Goal: Transaction & Acquisition: Purchase product/service

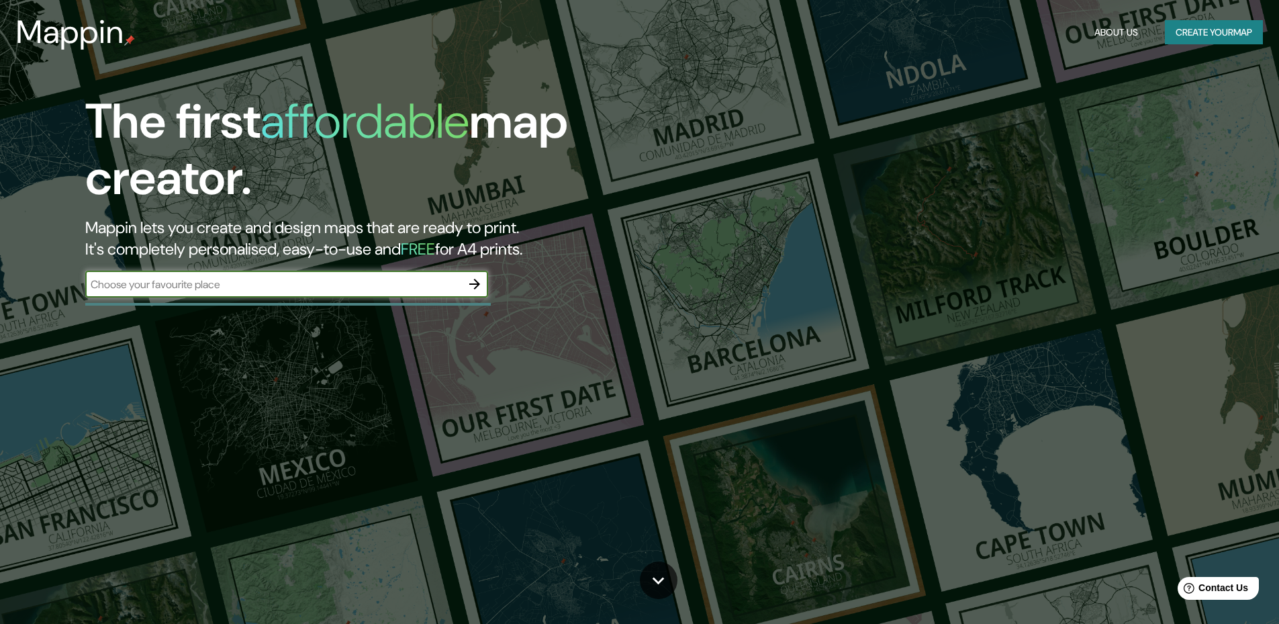
click at [387, 277] on input "text" at bounding box center [273, 284] width 376 height 15
type input "tigre"
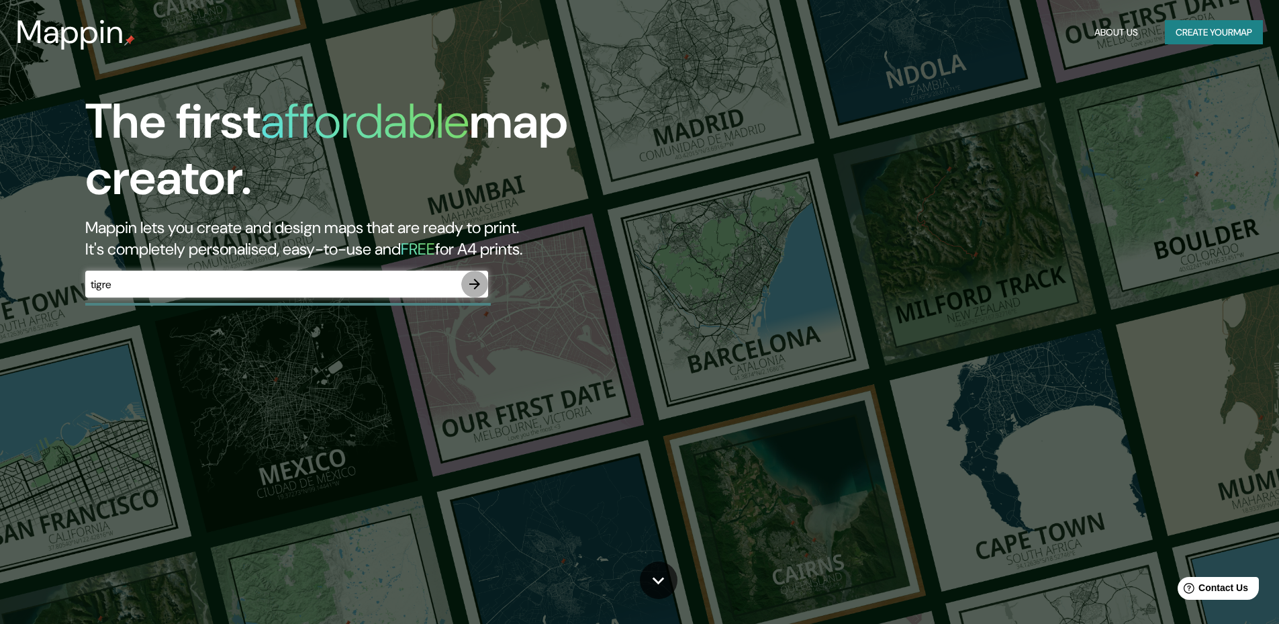
click at [468, 282] on icon "button" at bounding box center [475, 284] width 16 height 16
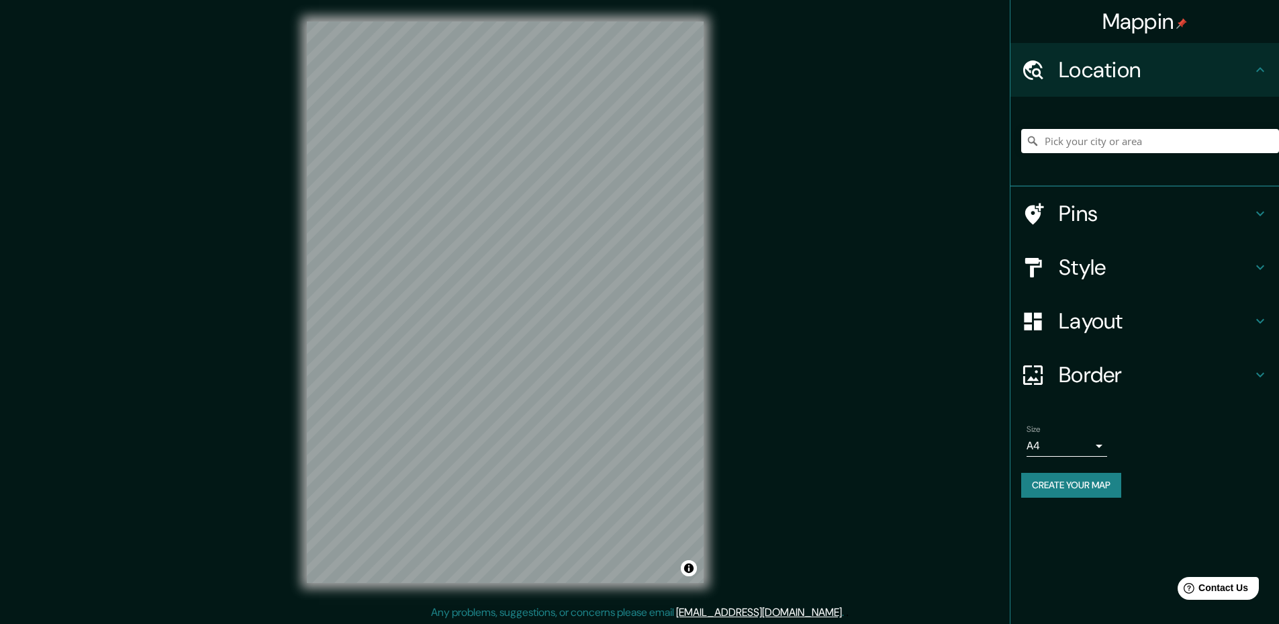
scroll to position [2, 0]
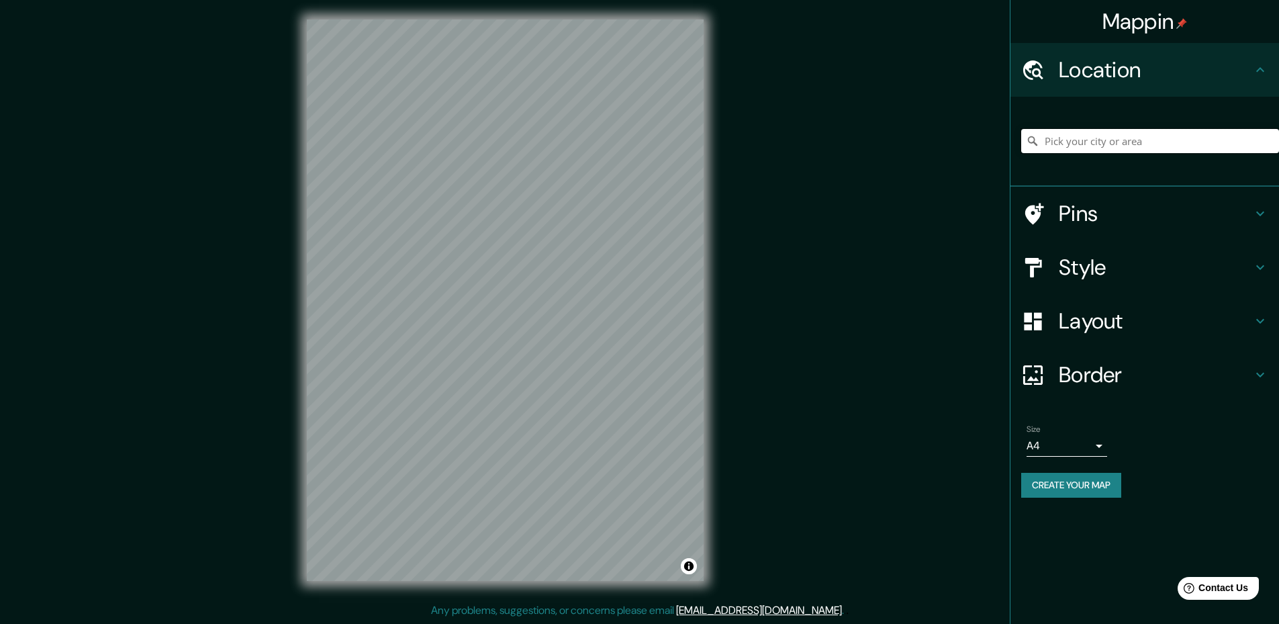
click at [1081, 141] on input "Pick your city or area" at bounding box center [1150, 141] width 258 height 24
drag, startPoint x: 825, startPoint y: 267, endPoint x: 891, endPoint y: 149, distance: 135.2
click at [893, 149] on div "Mappin Location Pins Style Layout Border Choose a border. Hint : you can make l…" at bounding box center [639, 311] width 1279 height 626
click at [716, 131] on div "© Mapbox © OpenStreetMap Improve this map" at bounding box center [505, 300] width 440 height 604
click at [1088, 282] on div "Style" at bounding box center [1144, 267] width 269 height 54
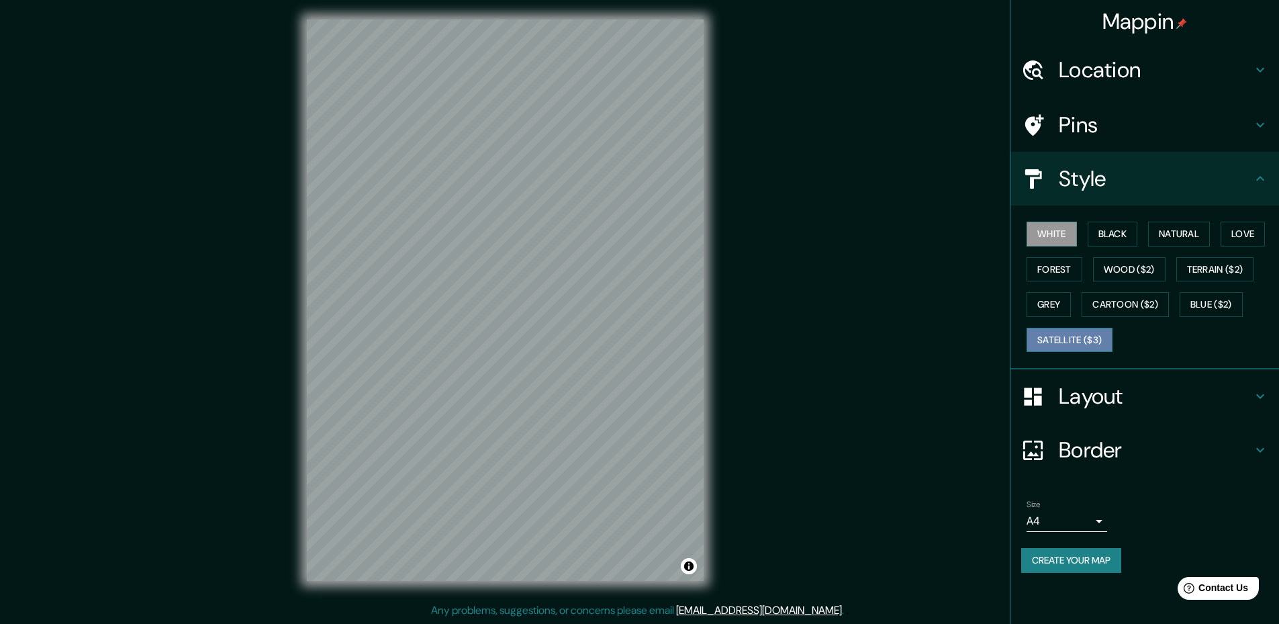
click at [1092, 341] on button "Satellite ($3)" at bounding box center [1070, 340] width 86 height 25
click at [1165, 231] on button "Natural" at bounding box center [1179, 234] width 62 height 25
click at [1060, 340] on button "Satellite ($3)" at bounding box center [1070, 340] width 86 height 25
click at [716, 312] on div "© Mapbox © OpenStreetMap Improve this map © Maxar" at bounding box center [505, 300] width 440 height 604
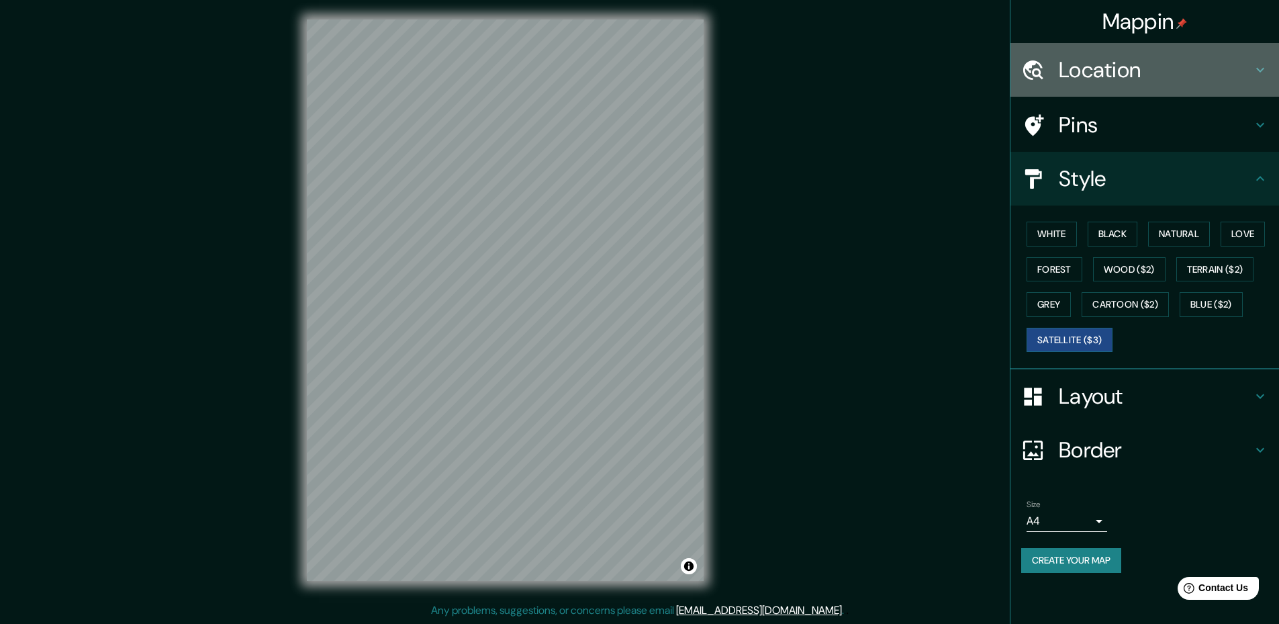
click at [1118, 70] on h4 "Location" at bounding box center [1155, 69] width 193 height 27
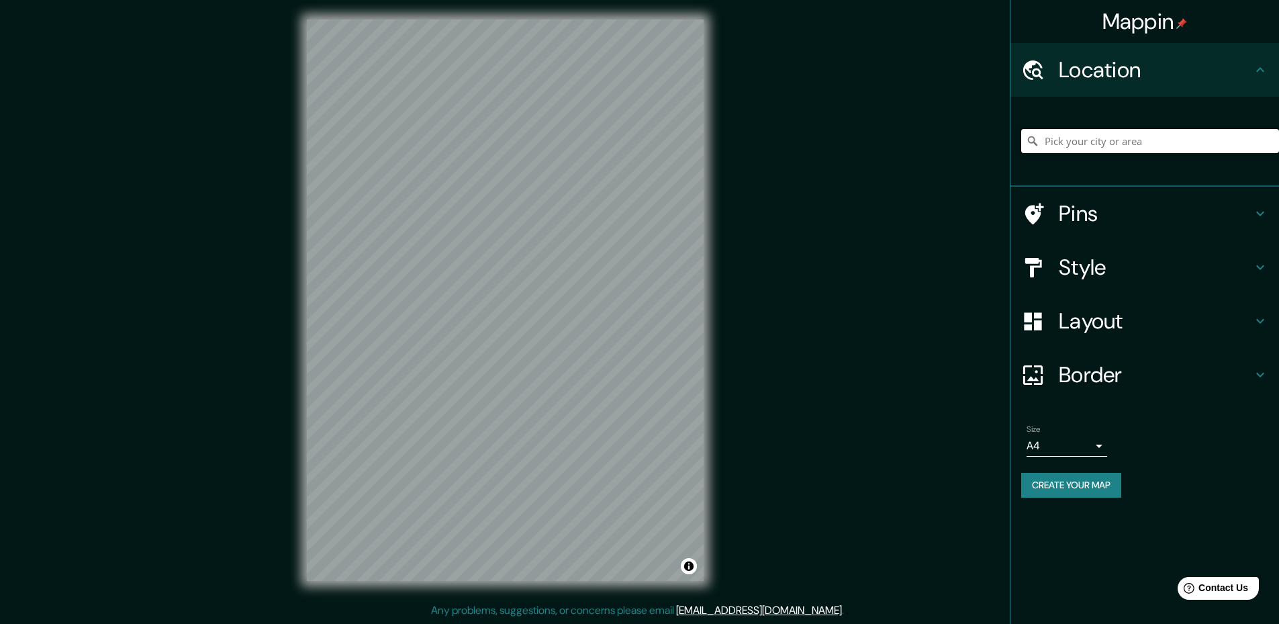
click at [1092, 142] on input "Pick your city or area" at bounding box center [1150, 141] width 258 height 24
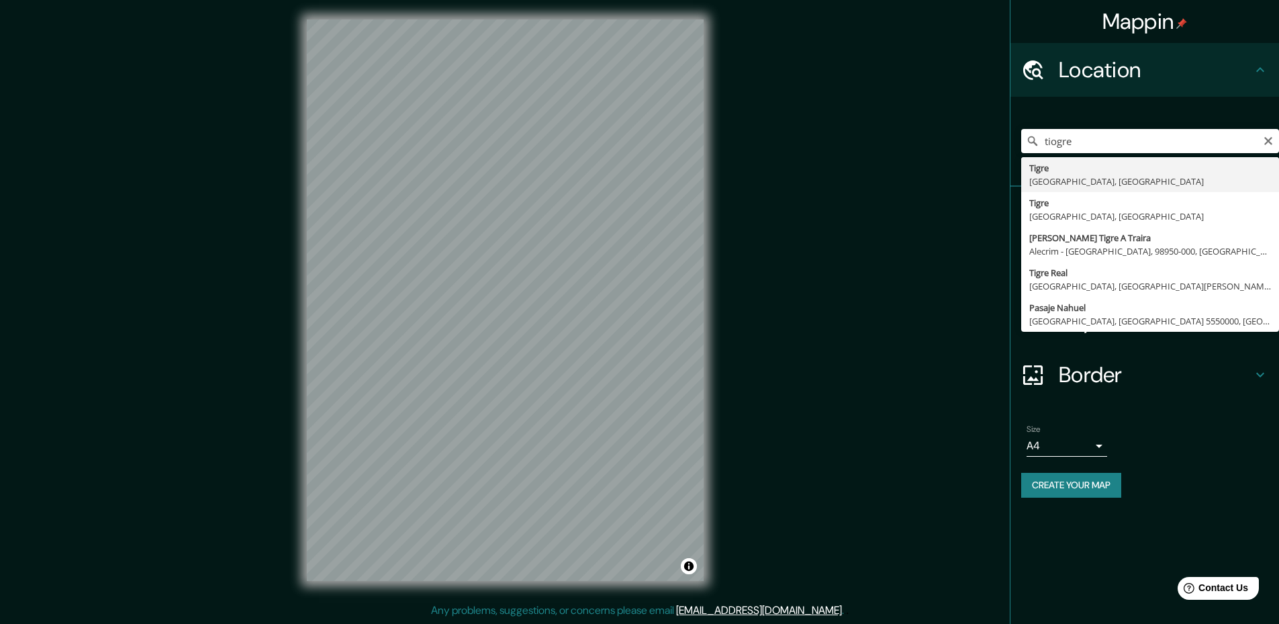
type input "[GEOGRAPHIC_DATA], [GEOGRAPHIC_DATA], [GEOGRAPHIC_DATA]"
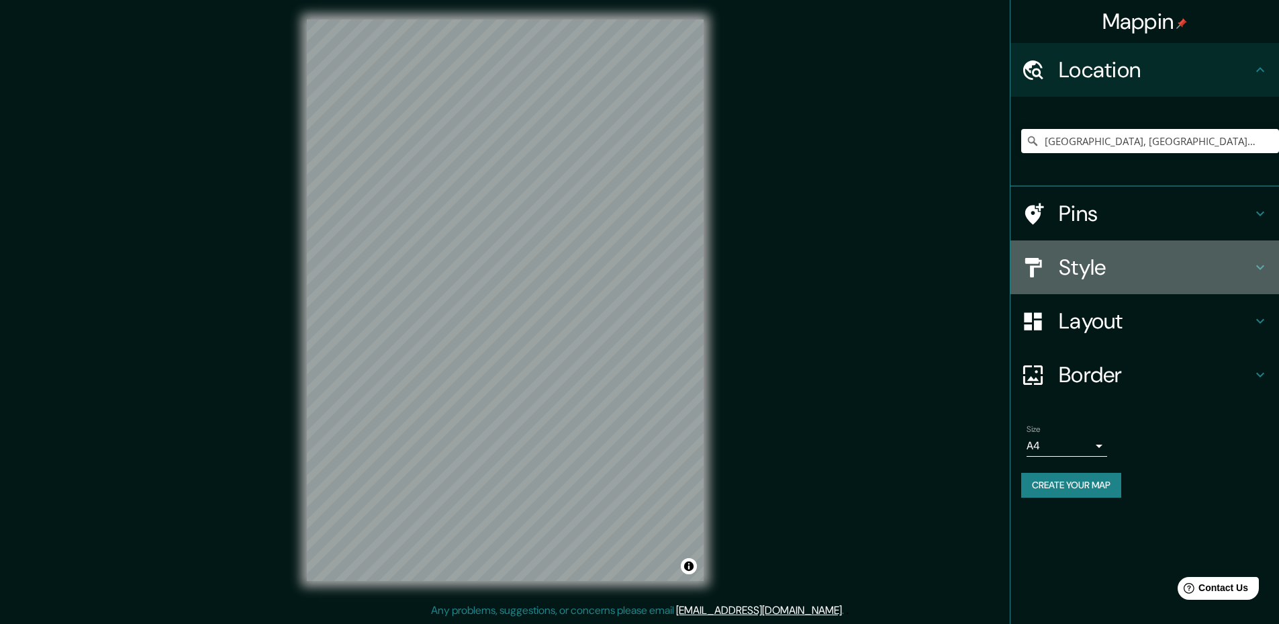
click at [1195, 271] on h4 "Style" at bounding box center [1155, 267] width 193 height 27
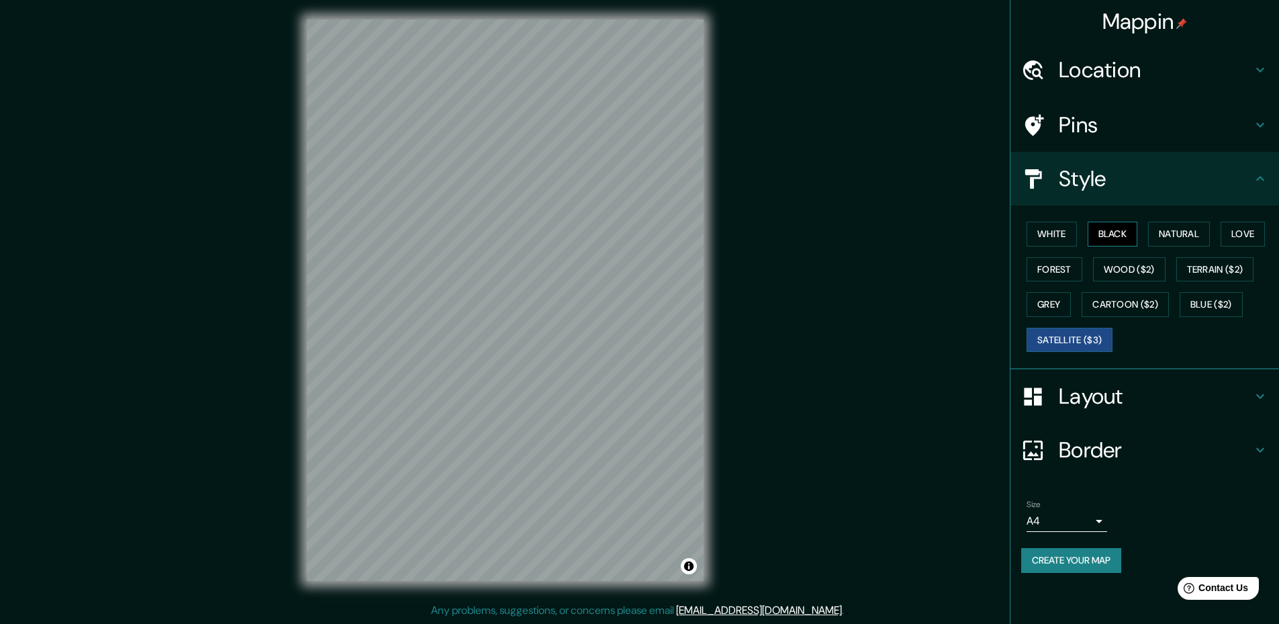
click at [1121, 232] on button "Black" at bounding box center [1113, 234] width 50 height 25
click at [1138, 111] on h4 "Pins" at bounding box center [1155, 124] width 193 height 27
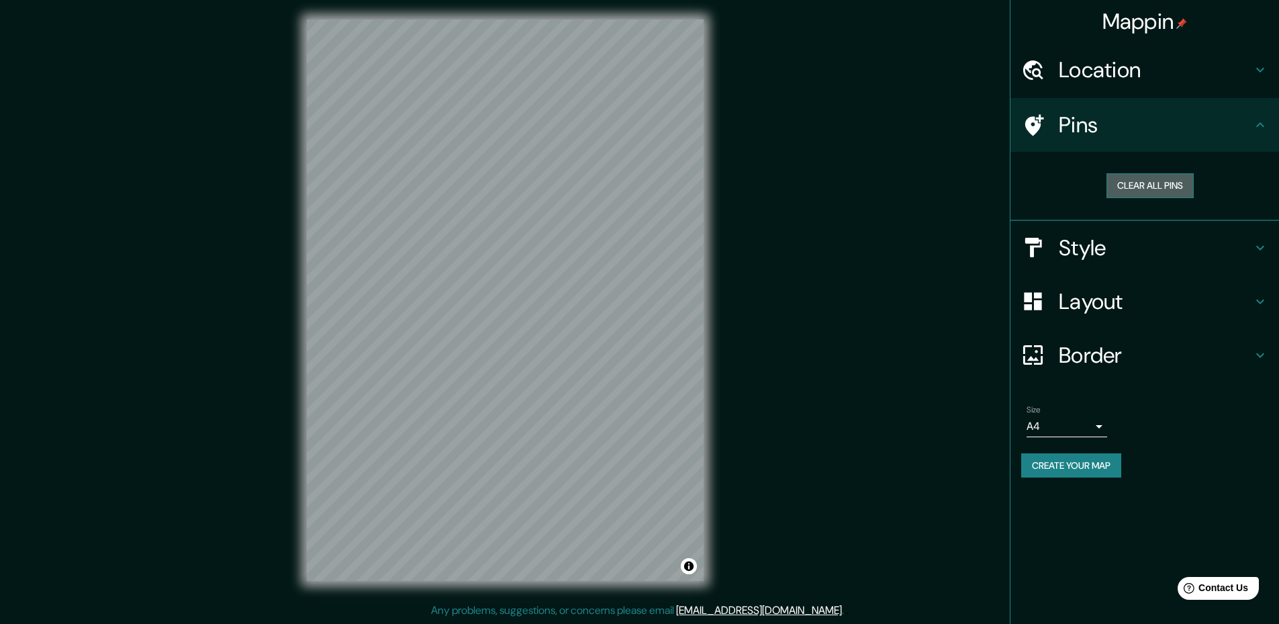
click at [1161, 183] on button "Clear all pins" at bounding box center [1149, 185] width 87 height 25
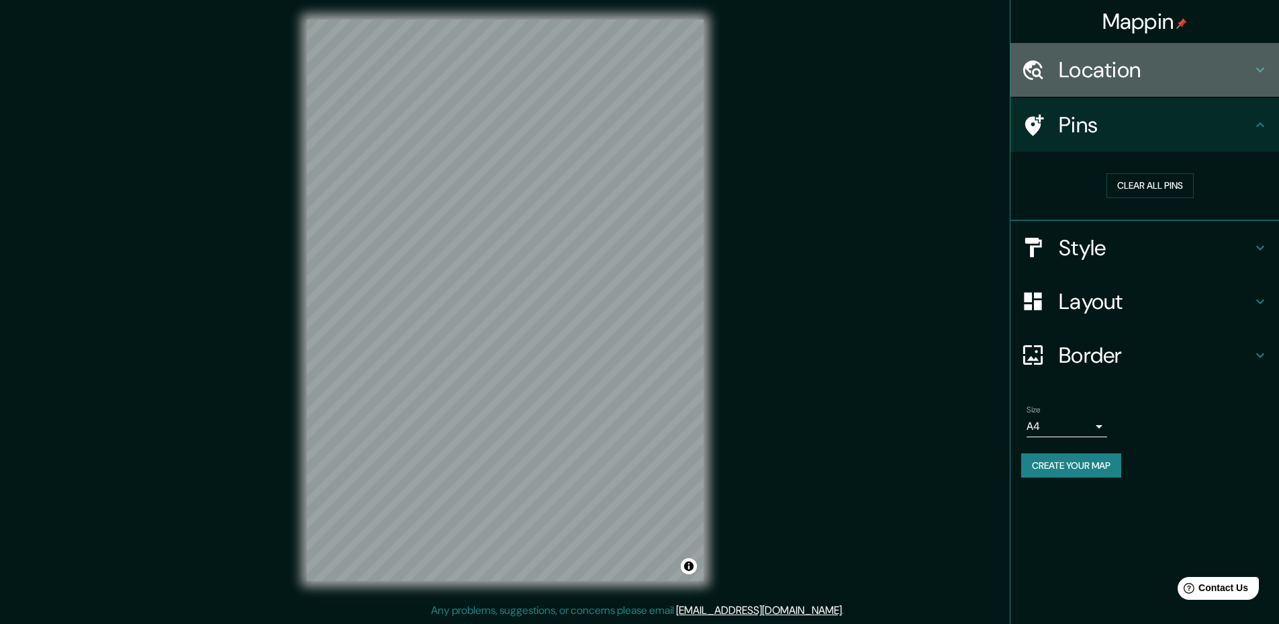
click at [1110, 54] on div "Location" at bounding box center [1144, 70] width 269 height 54
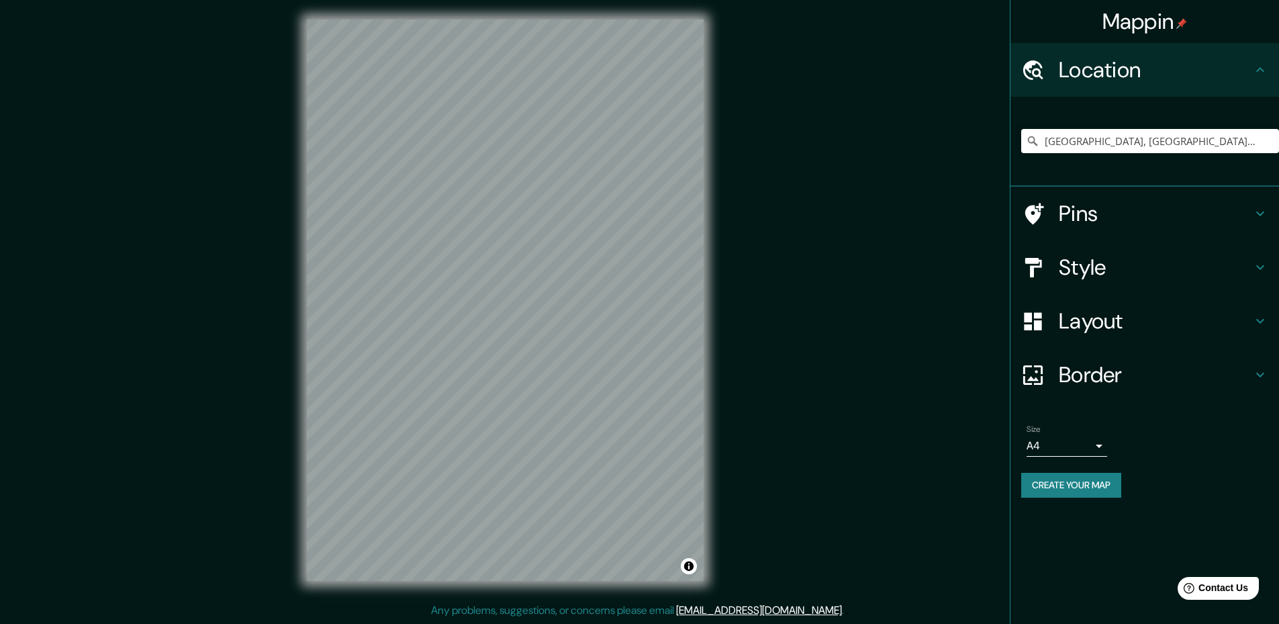
click at [1114, 58] on h4 "Location" at bounding box center [1155, 69] width 193 height 27
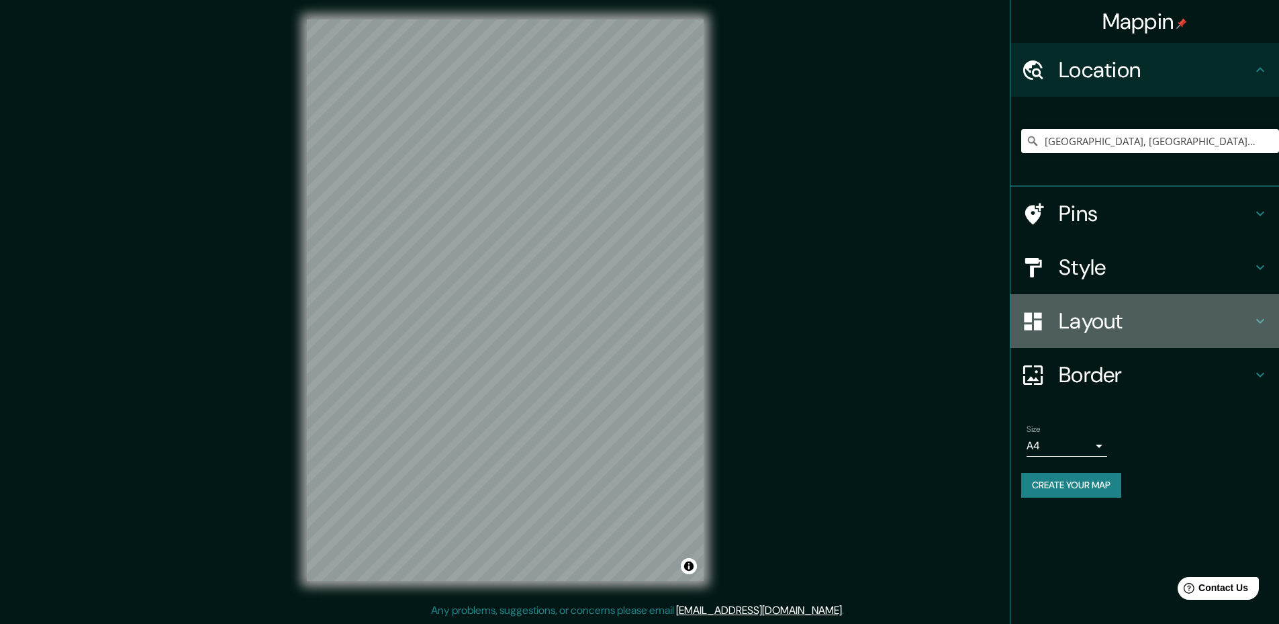
click at [1139, 320] on h4 "Layout" at bounding box center [1155, 320] width 193 height 27
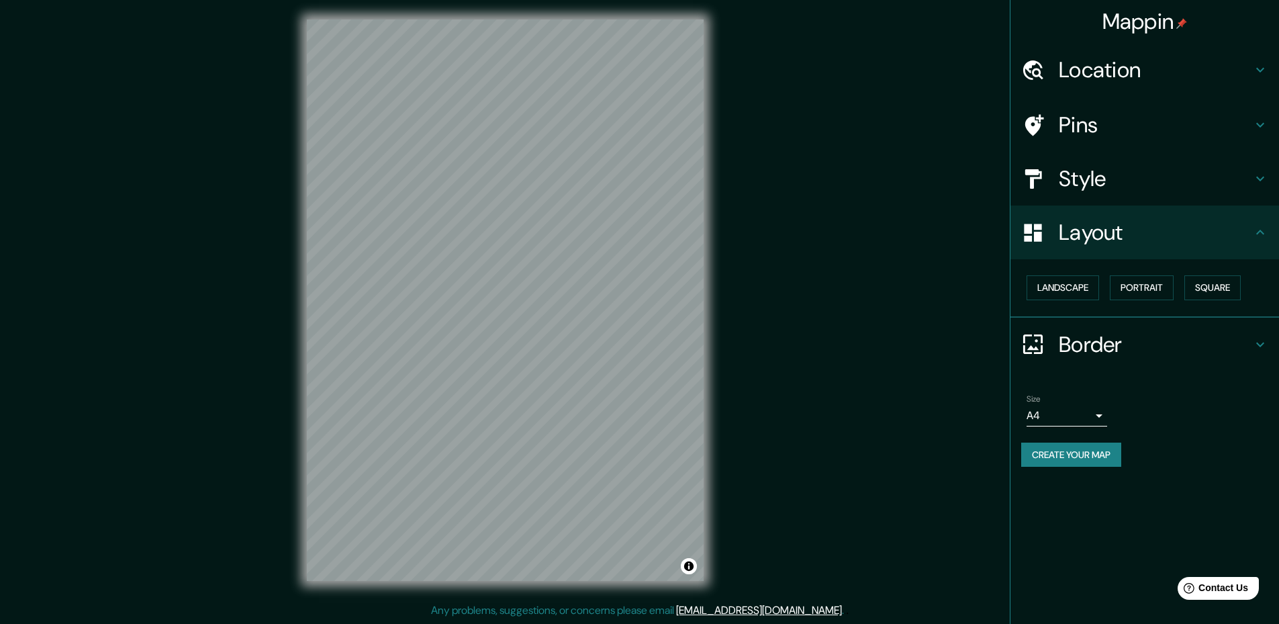
click at [1149, 344] on h4 "Border" at bounding box center [1155, 344] width 193 height 27
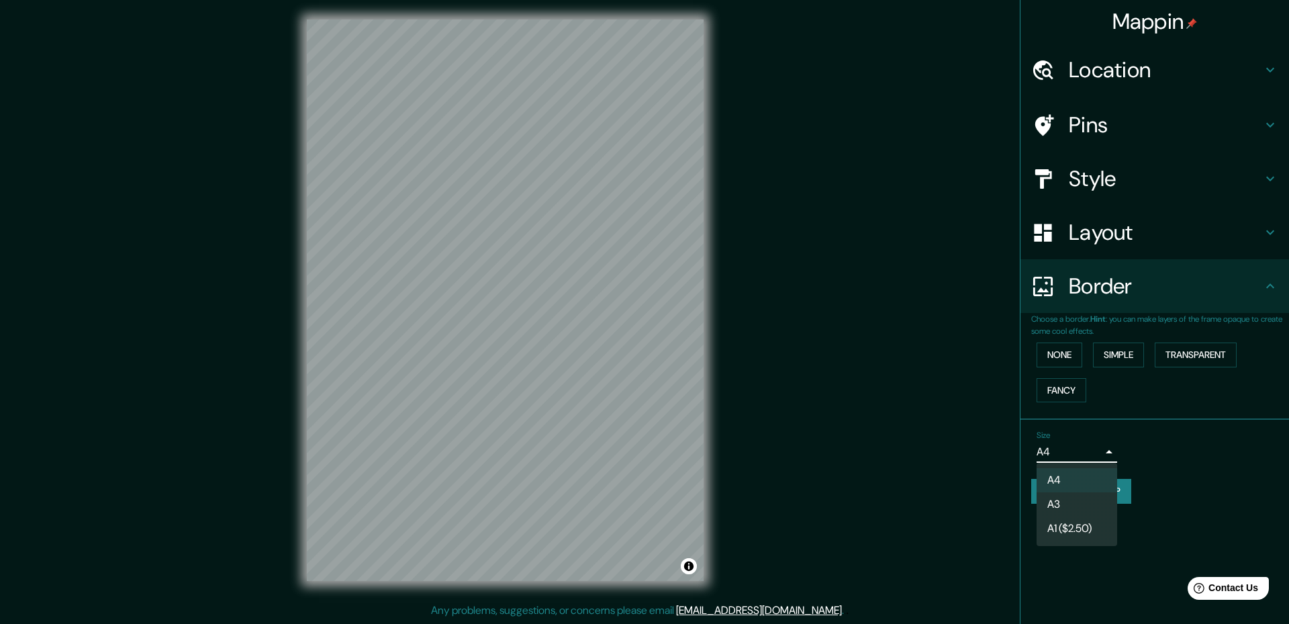
click at [1069, 453] on body "Mappin Location [GEOGRAPHIC_DATA], [GEOGRAPHIC_DATA], [GEOGRAPHIC_DATA] Pins St…" at bounding box center [644, 310] width 1289 height 624
click at [1090, 512] on li "A3" at bounding box center [1077, 504] width 81 height 24
type input "a4"
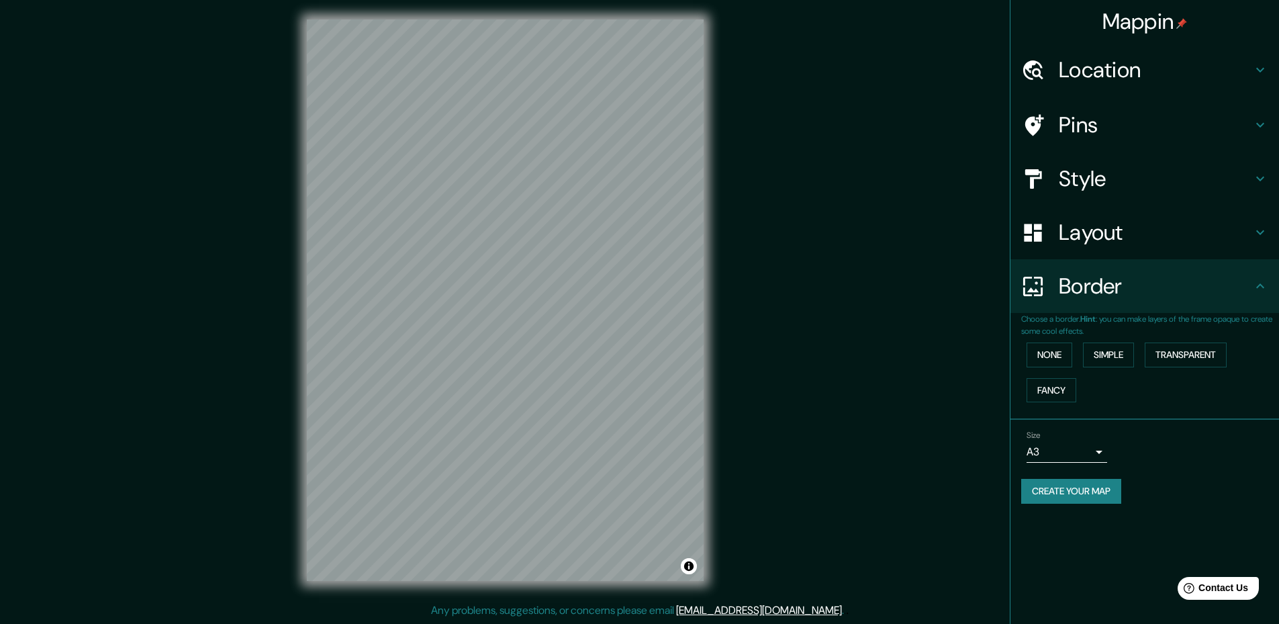
click at [753, 517] on div "Mappin Location [GEOGRAPHIC_DATA], [GEOGRAPHIC_DATA], [GEOGRAPHIC_DATA] Pins St…" at bounding box center [639, 311] width 1279 height 626
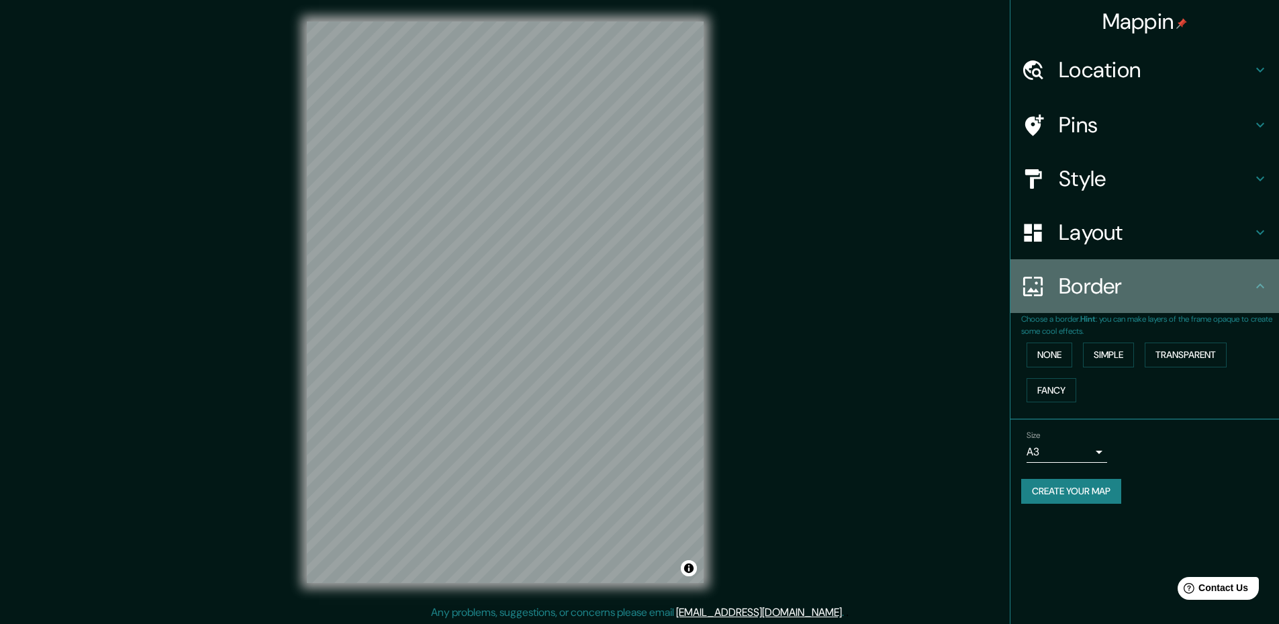
click at [1234, 282] on h4 "Border" at bounding box center [1155, 286] width 193 height 27
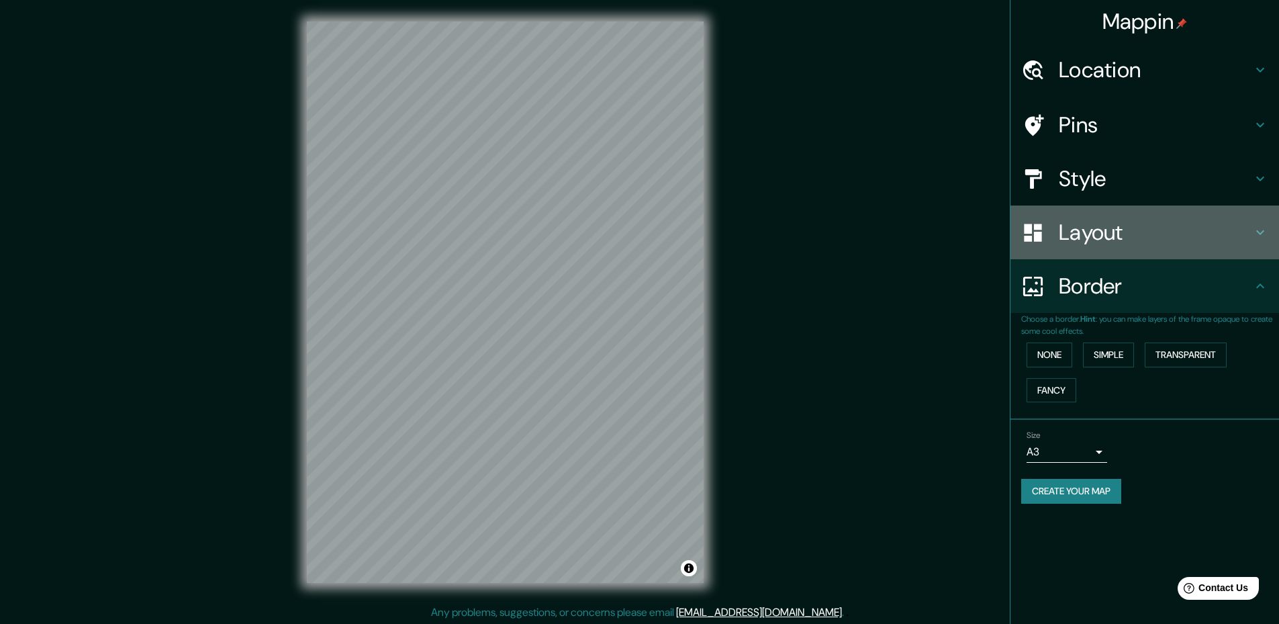
click at [1201, 233] on h4 "Layout" at bounding box center [1155, 232] width 193 height 27
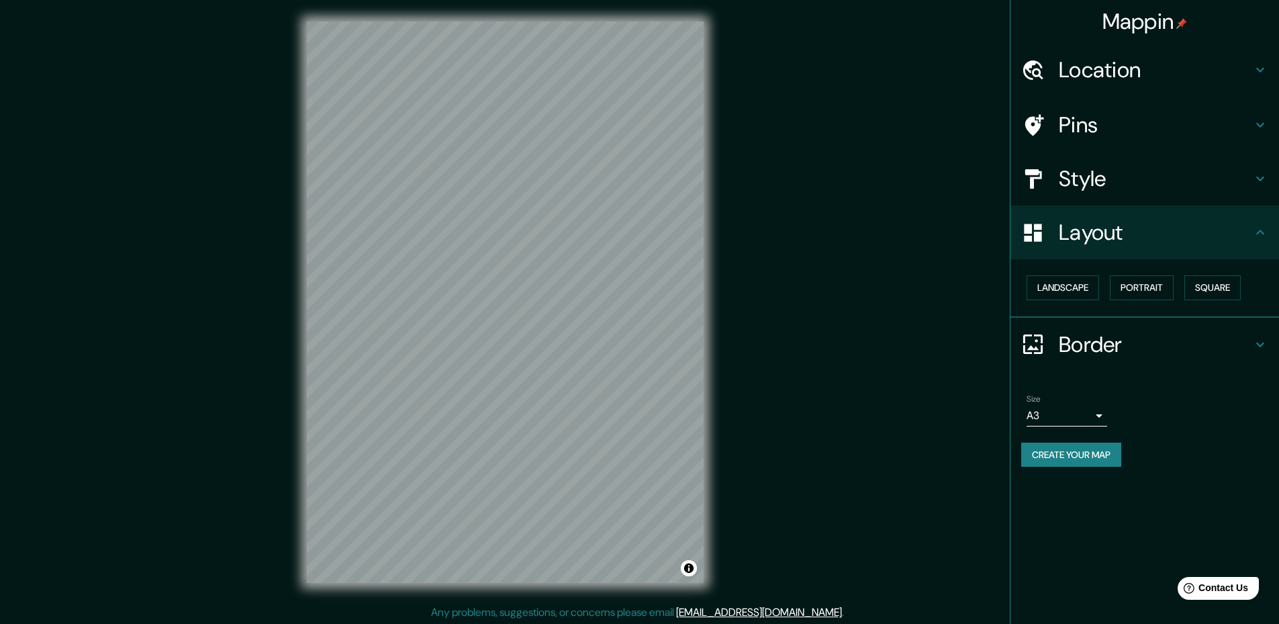
click at [1201, 233] on h4 "Layout" at bounding box center [1155, 232] width 193 height 27
click at [1210, 333] on h4 "Border" at bounding box center [1155, 344] width 193 height 27
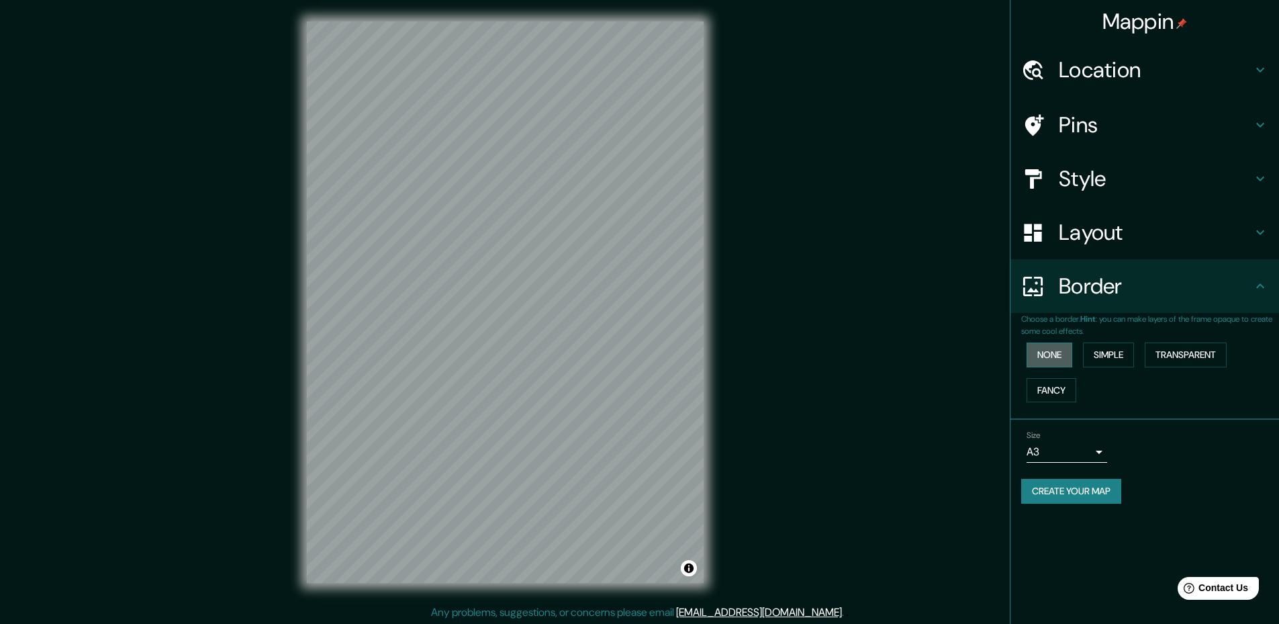
click at [1047, 354] on button "None" at bounding box center [1050, 354] width 46 height 25
click at [1107, 359] on button "Simple" at bounding box center [1108, 354] width 51 height 25
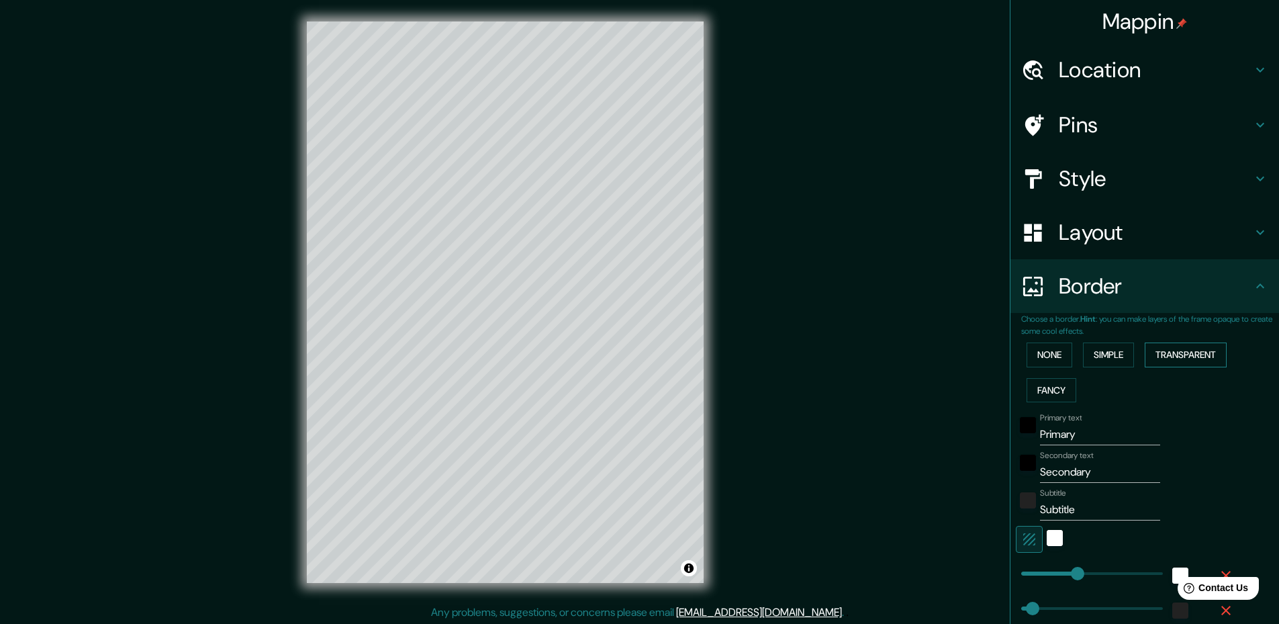
click at [1178, 356] on button "Transparent" at bounding box center [1186, 354] width 82 height 25
click at [1050, 399] on button "Fancy" at bounding box center [1052, 390] width 50 height 25
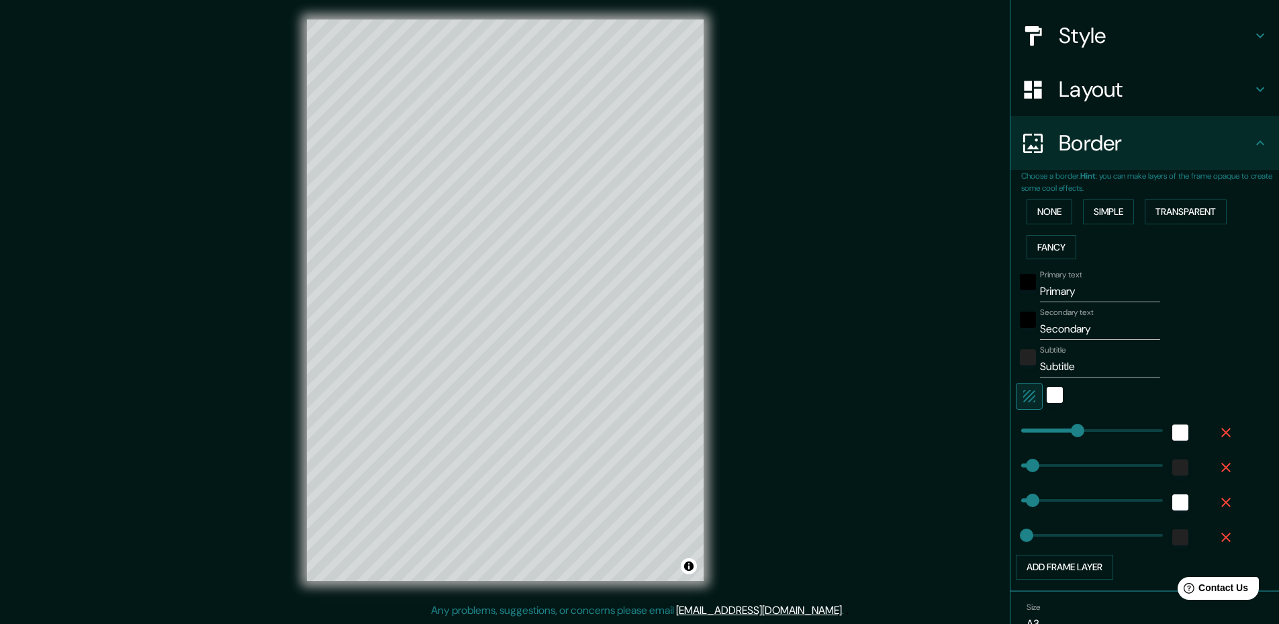
scroll to position [76, 0]
